Goal: Information Seeking & Learning: Learn about a topic

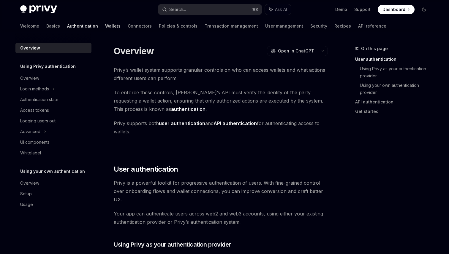
click at [105, 26] on link "Wallets" at bounding box center [112, 26] width 15 height 14
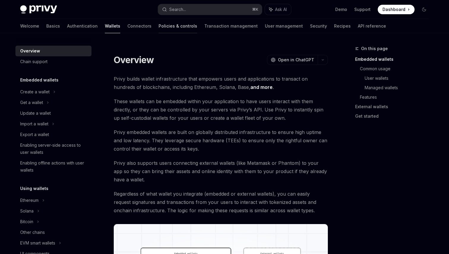
click at [158, 27] on link "Policies & controls" at bounding box center [177, 26] width 39 height 14
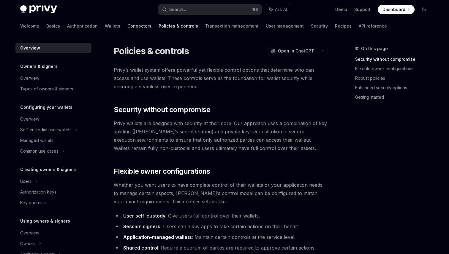
click at [127, 29] on link "Connectors" at bounding box center [139, 26] width 24 height 14
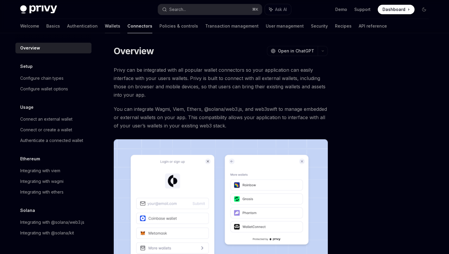
click at [105, 30] on link "Wallets" at bounding box center [112, 26] width 15 height 14
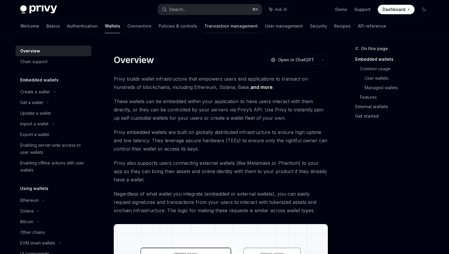
click at [204, 29] on link "Transaction management" at bounding box center [230, 26] width 53 height 14
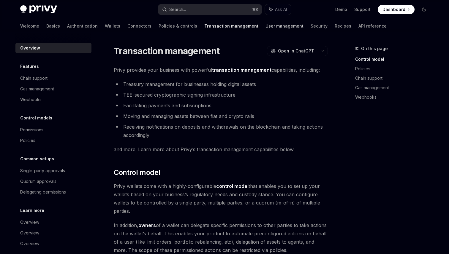
click at [265, 29] on link "User management" at bounding box center [284, 26] width 38 height 14
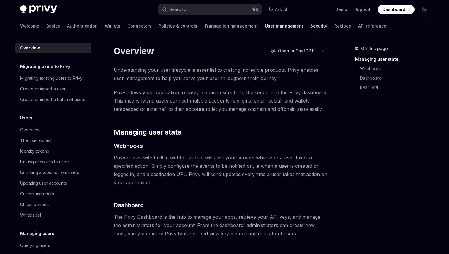
click at [310, 28] on link "Security" at bounding box center [318, 26] width 17 height 14
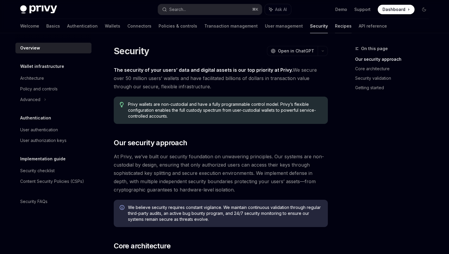
click at [335, 27] on link "Recipes" at bounding box center [343, 26] width 17 height 14
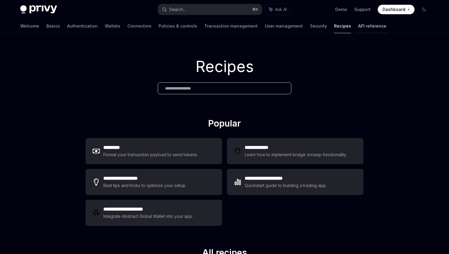
click at [358, 27] on link "API reference" at bounding box center [372, 26] width 28 height 14
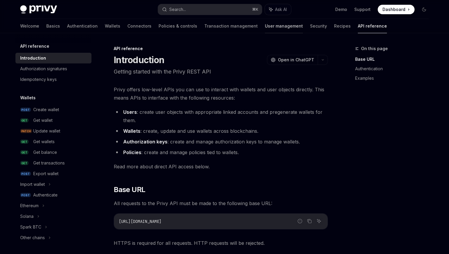
click at [265, 33] on div at bounding box center [284, 33] width 38 height 1
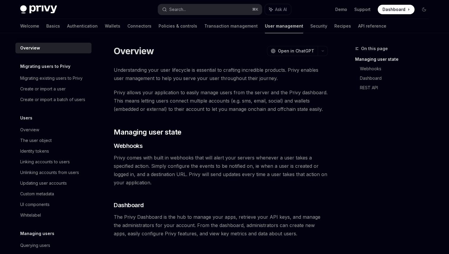
click at [265, 29] on link "User management" at bounding box center [284, 26] width 38 height 14
click at [210, 29] on link "Transaction management" at bounding box center [230, 26] width 53 height 14
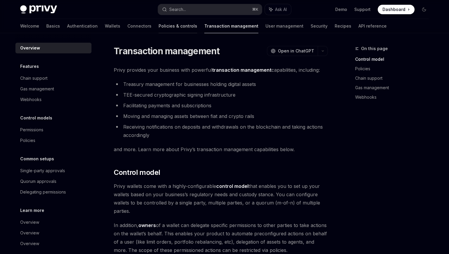
click at [160, 28] on link "Policies & controls" at bounding box center [177, 26] width 39 height 14
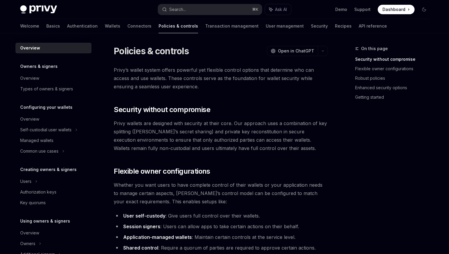
click at [160, 28] on link "Policies & controls" at bounding box center [177, 26] width 39 height 14
click at [105, 28] on link "Wallets" at bounding box center [112, 26] width 15 height 14
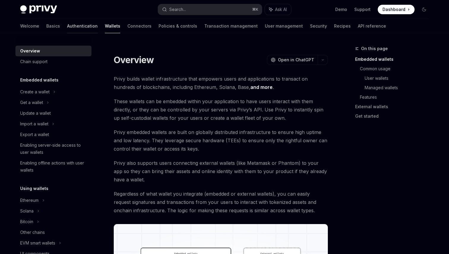
click at [67, 28] on link "Authentication" at bounding box center [82, 26] width 31 height 14
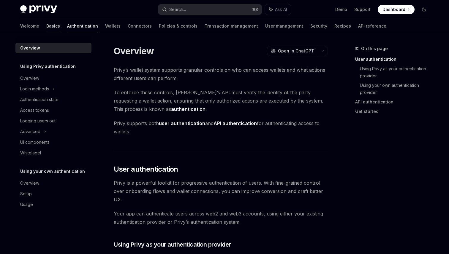
click at [46, 29] on link "Basics" at bounding box center [53, 26] width 14 height 14
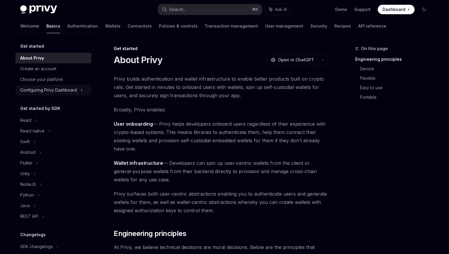
click at [47, 92] on div "Configuring Privy Dashboard" at bounding box center [48, 90] width 57 height 7
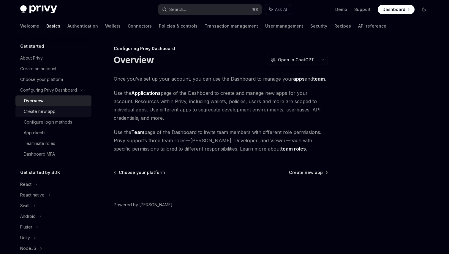
click at [44, 111] on div "Create new app" at bounding box center [40, 111] width 32 height 7
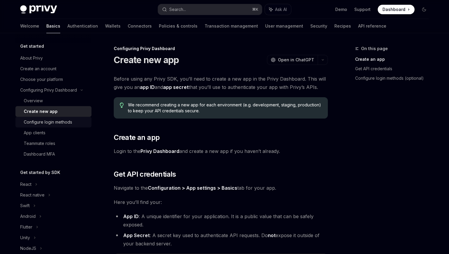
click at [44, 121] on div "Configure login methods" at bounding box center [48, 122] width 48 height 7
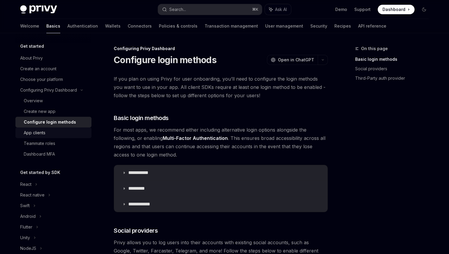
click at [43, 137] on link "App clients" at bounding box center [53, 133] width 76 height 11
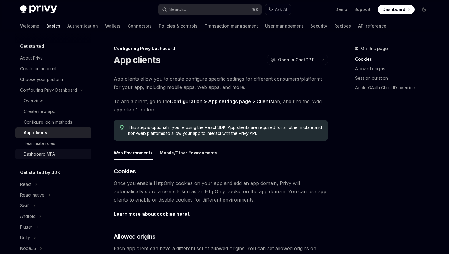
click at [43, 152] on div "Dashboard MFA" at bounding box center [39, 154] width 31 height 7
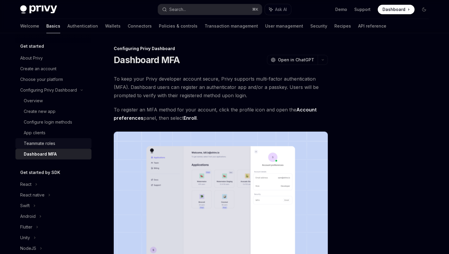
click at [43, 147] on div "Teammate roles" at bounding box center [39, 143] width 31 height 7
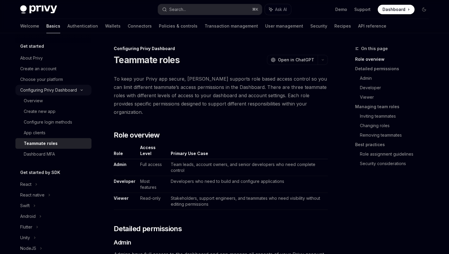
click at [42, 92] on div "Configuring Privy Dashboard" at bounding box center [48, 90] width 57 height 7
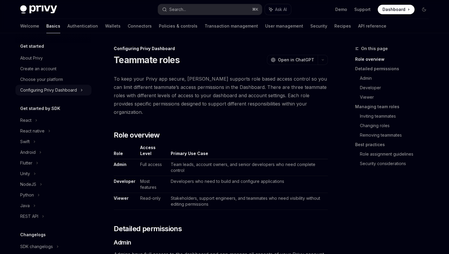
click at [41, 93] on div "Configuring Privy Dashboard" at bounding box center [48, 90] width 57 height 7
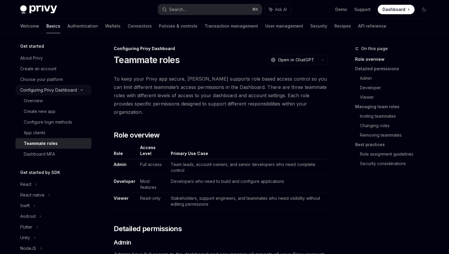
click at [41, 94] on div "Configuring Privy Dashboard" at bounding box center [53, 90] width 76 height 11
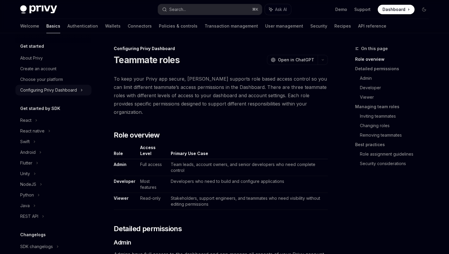
click at [41, 94] on div "Configuring Privy Dashboard" at bounding box center [53, 90] width 76 height 11
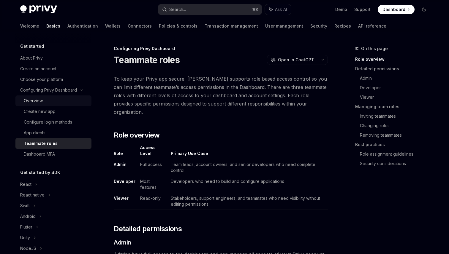
click at [41, 99] on div "Overview" at bounding box center [33, 100] width 19 height 7
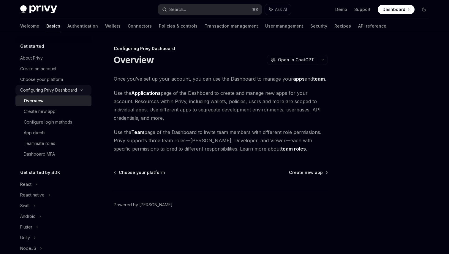
click at [41, 94] on div "Configuring Privy Dashboard" at bounding box center [53, 90] width 76 height 11
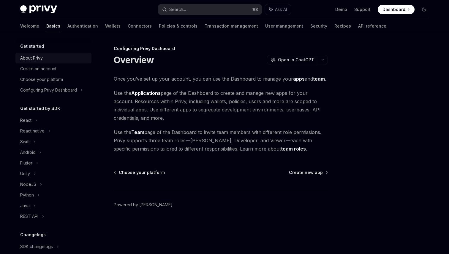
click at [36, 56] on div "About Privy" at bounding box center [31, 58] width 23 height 7
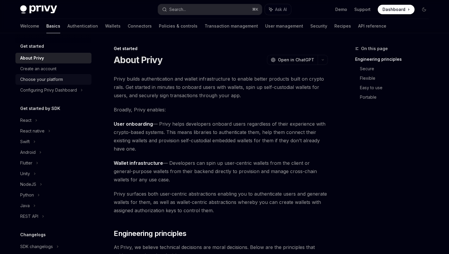
click at [77, 76] on link "Choose your platform" at bounding box center [53, 79] width 76 height 11
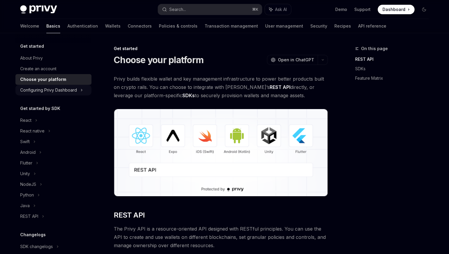
click at [79, 93] on div "Configuring Privy Dashboard" at bounding box center [53, 90] width 76 height 11
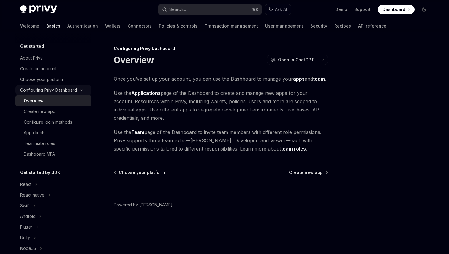
click at [79, 93] on div "Configuring Privy Dashboard" at bounding box center [53, 90] width 76 height 11
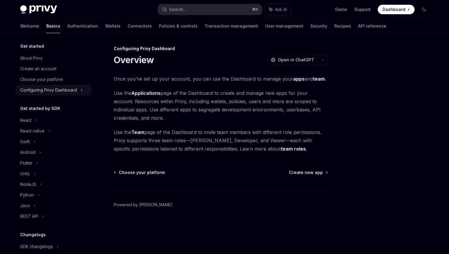
click at [79, 93] on div "Configuring Privy Dashboard" at bounding box center [53, 90] width 76 height 11
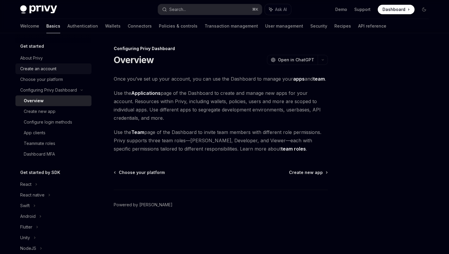
click at [68, 72] on div "Create an account" at bounding box center [54, 68] width 68 height 7
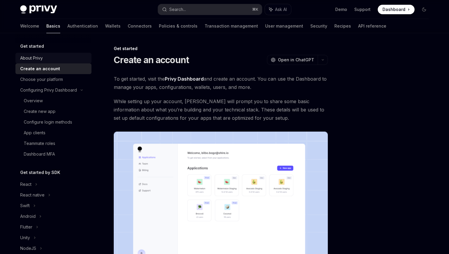
click at [62, 59] on div "About Privy" at bounding box center [54, 58] width 68 height 7
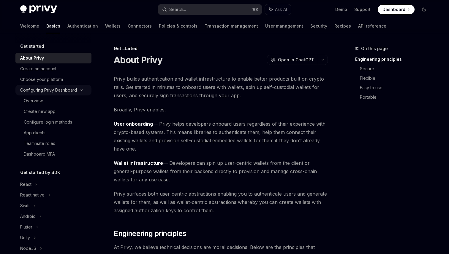
click at [74, 90] on div "Configuring Privy Dashboard" at bounding box center [48, 90] width 57 height 7
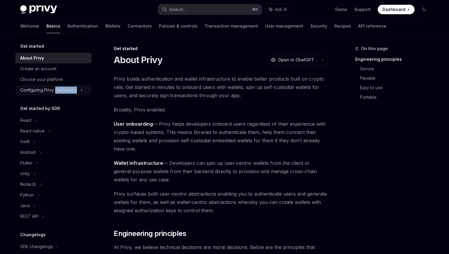
click at [74, 90] on div "Configuring Privy Dashboard" at bounding box center [48, 90] width 57 height 7
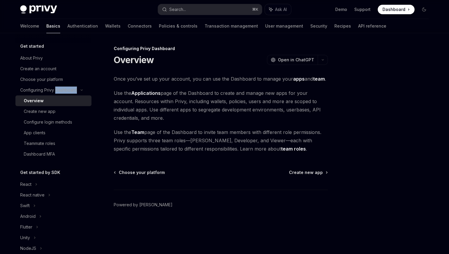
click at [71, 96] on link "Overview" at bounding box center [53, 101] width 76 height 11
click at [83, 102] on div "Overview" at bounding box center [56, 100] width 64 height 7
click at [122, 113] on span "Use the Applications page of the Dashboard to create and manage new apps for yo…" at bounding box center [221, 105] width 214 height 33
click at [68, 58] on div "About Privy" at bounding box center [54, 58] width 68 height 7
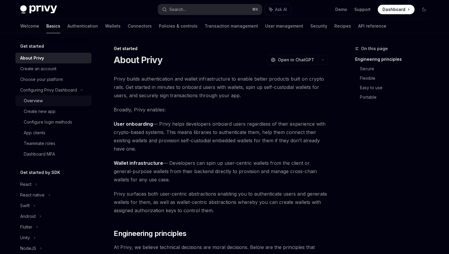
click at [66, 99] on div "Overview" at bounding box center [56, 100] width 64 height 7
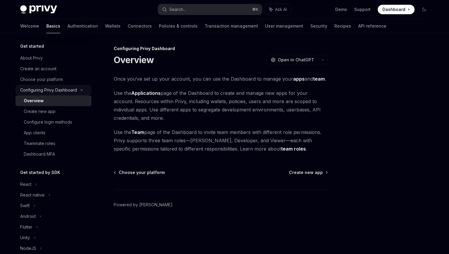
click at [82, 91] on icon at bounding box center [81, 90] width 7 height 2
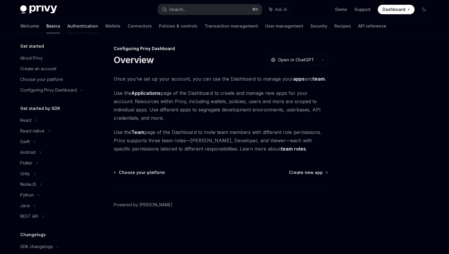
click at [67, 31] on link "Authentication" at bounding box center [82, 26] width 31 height 14
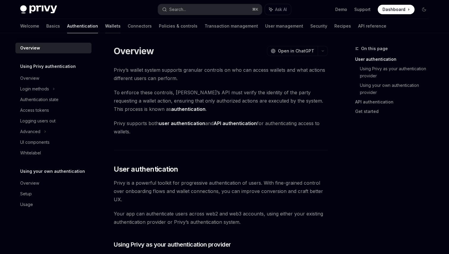
click at [105, 29] on link "Wallets" at bounding box center [112, 26] width 15 height 14
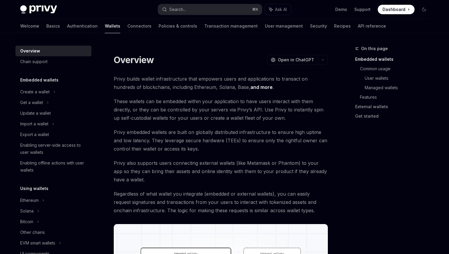
click at [35, 28] on div "Welcome Basics Authentication Wallets Connectors Policies & controls Transactio…" at bounding box center [203, 26] width 366 height 14
click at [34, 28] on div "Welcome Basics Authentication Wallets Connectors Policies & controls Transactio…" at bounding box center [203, 26] width 366 height 14
click at [46, 28] on link "Basics" at bounding box center [53, 26] width 14 height 14
type textarea "*"
